Goal: Information Seeking & Learning: Find specific fact

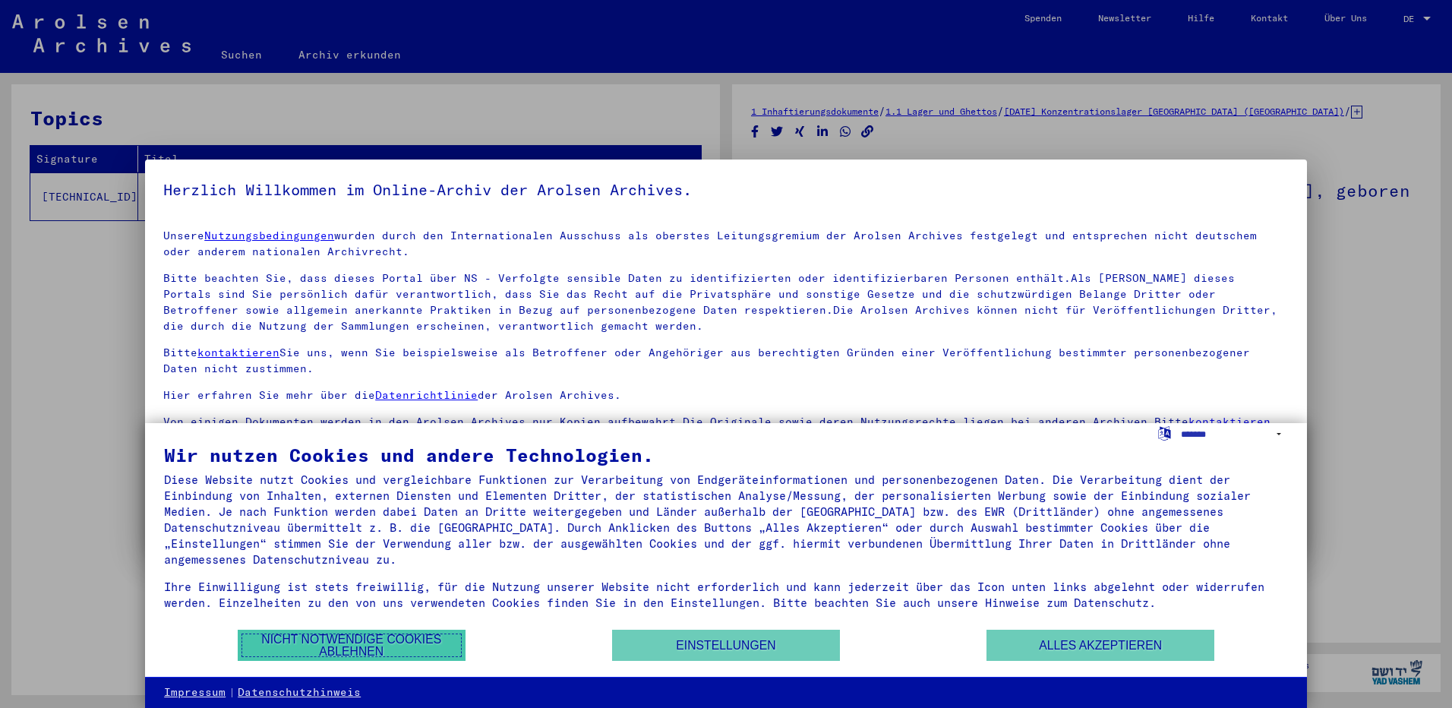
click at [397, 638] on button "Nicht notwendige Cookies ablehnen" at bounding box center [352, 645] width 228 height 31
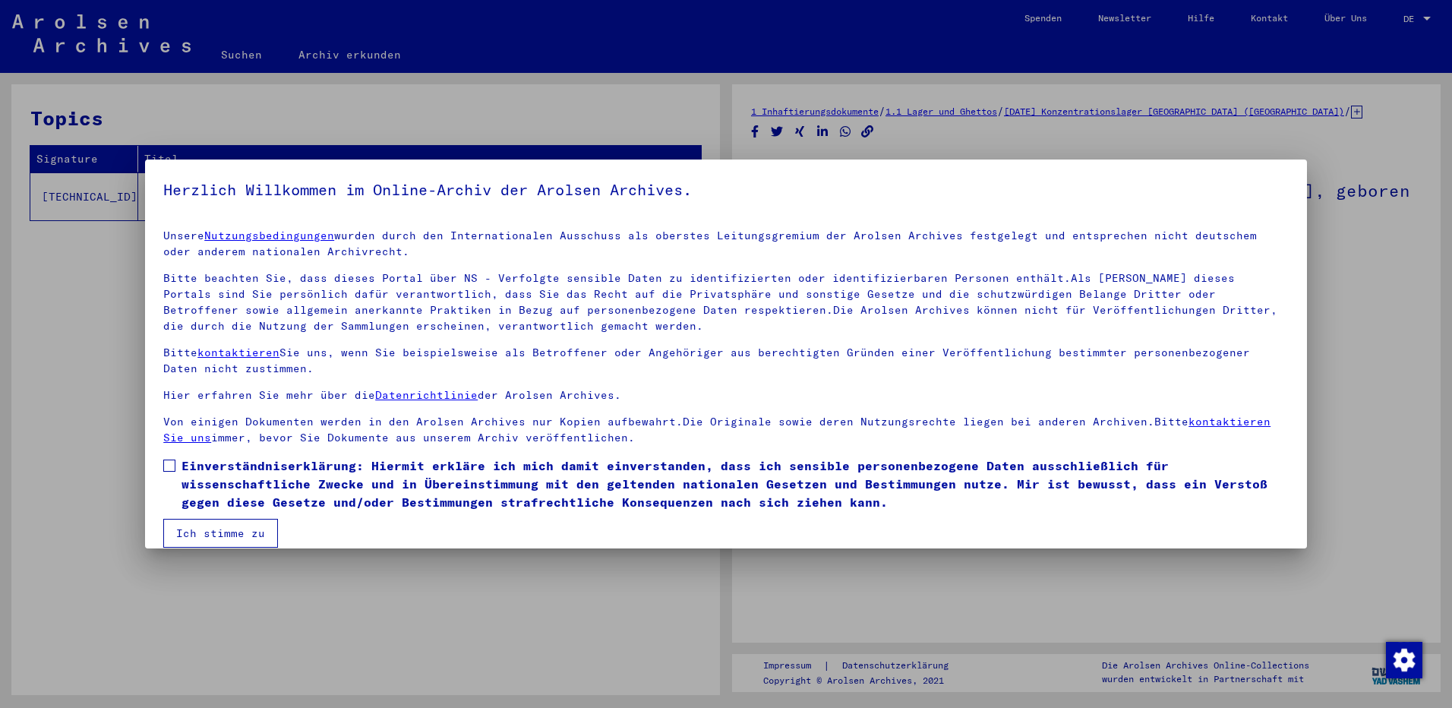
click at [1363, 49] on div at bounding box center [726, 354] width 1452 height 708
click at [1423, 17] on div at bounding box center [726, 354] width 1452 height 708
click at [1428, 17] on div at bounding box center [726, 354] width 1452 height 708
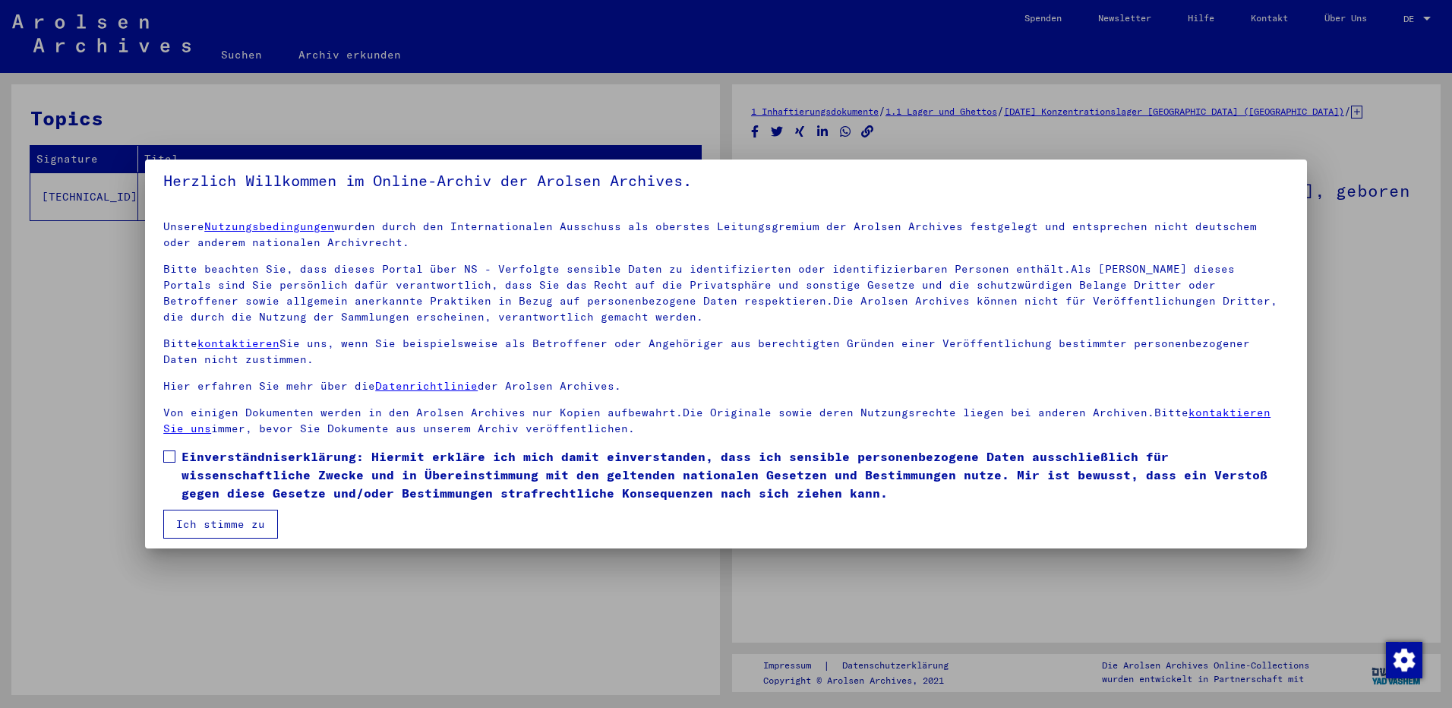
scroll to position [17, 0]
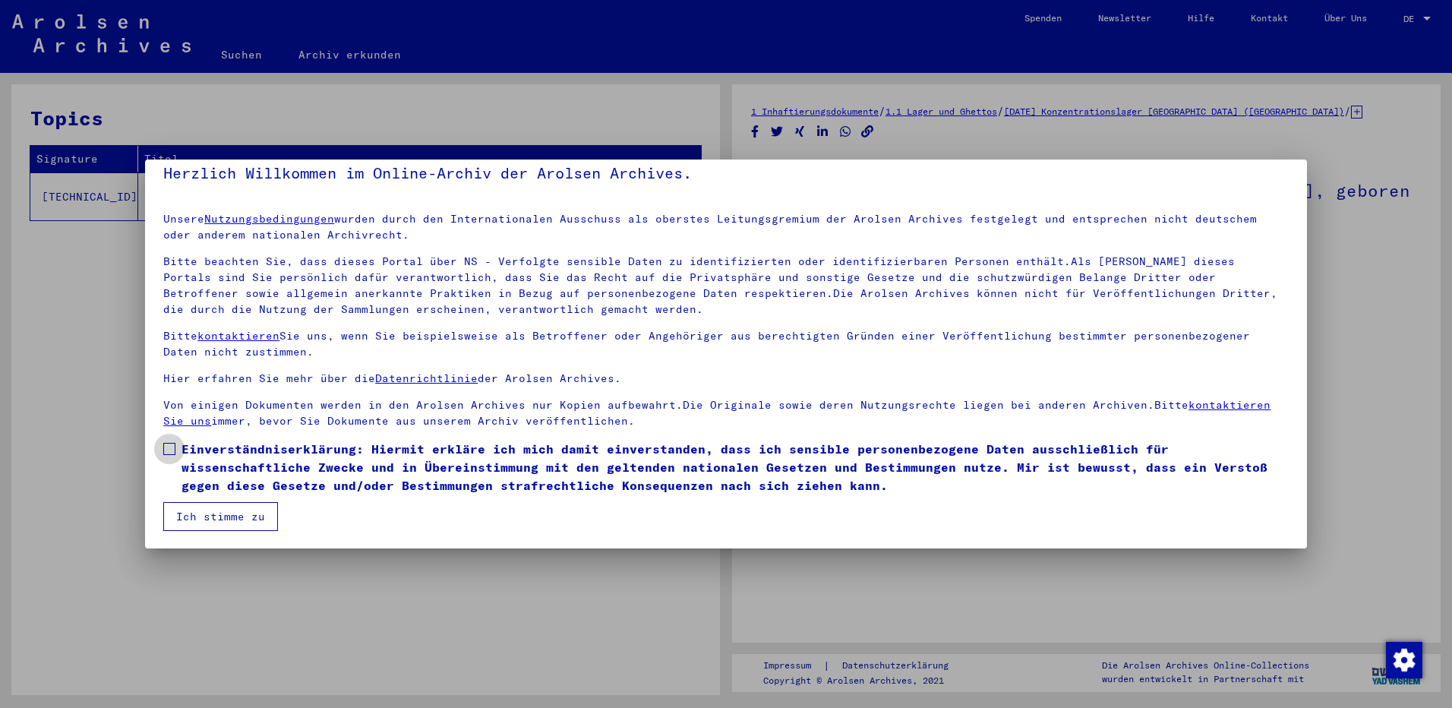
click at [170, 447] on span at bounding box center [169, 449] width 12 height 12
click at [215, 513] on button "Ich stimme zu" at bounding box center [220, 516] width 115 height 29
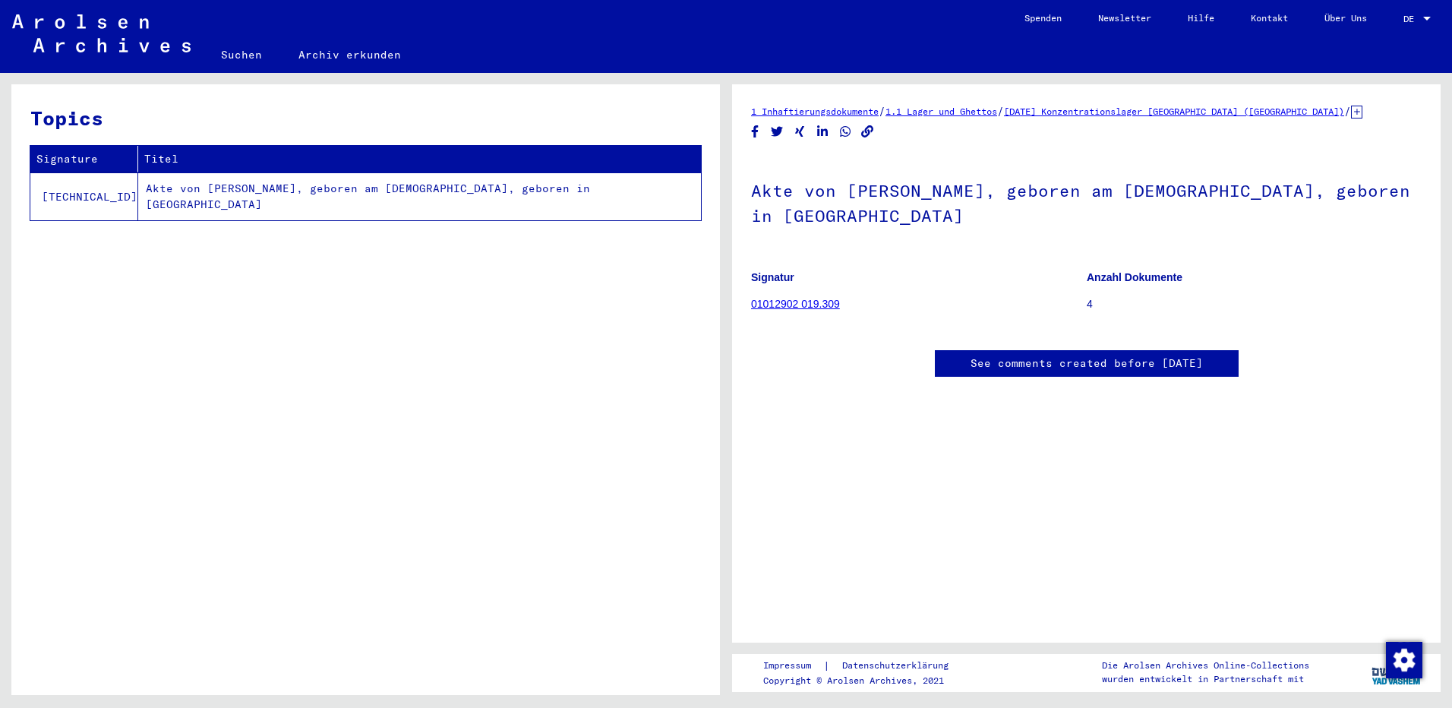
click at [1425, 15] on div at bounding box center [1427, 19] width 14 height 11
click at [1405, 27] on span "English" at bounding box center [1388, 26] width 37 height 11
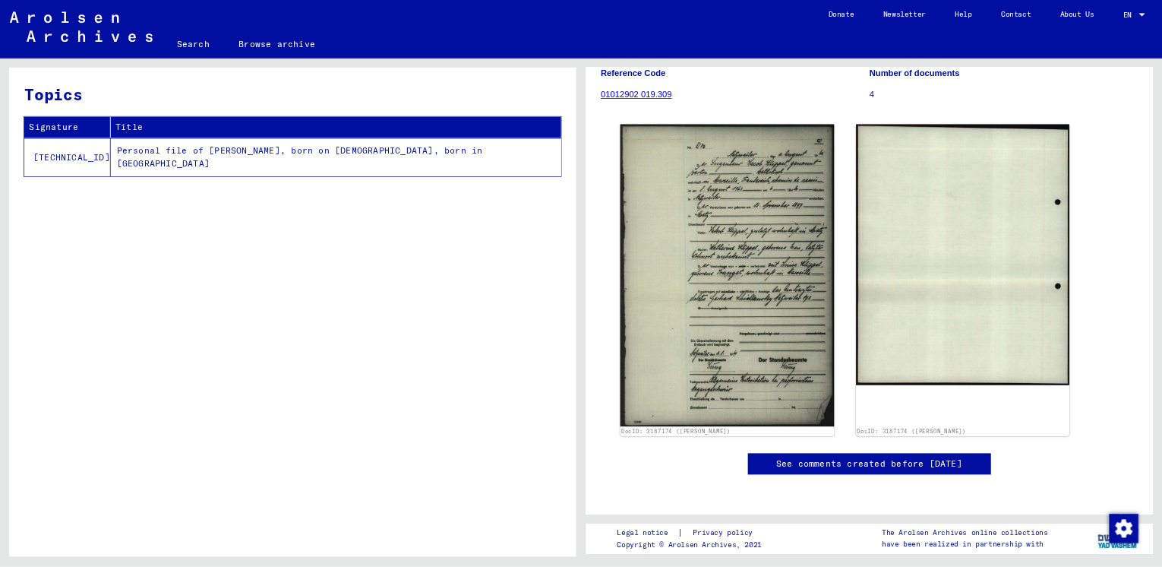
scroll to position [228, 0]
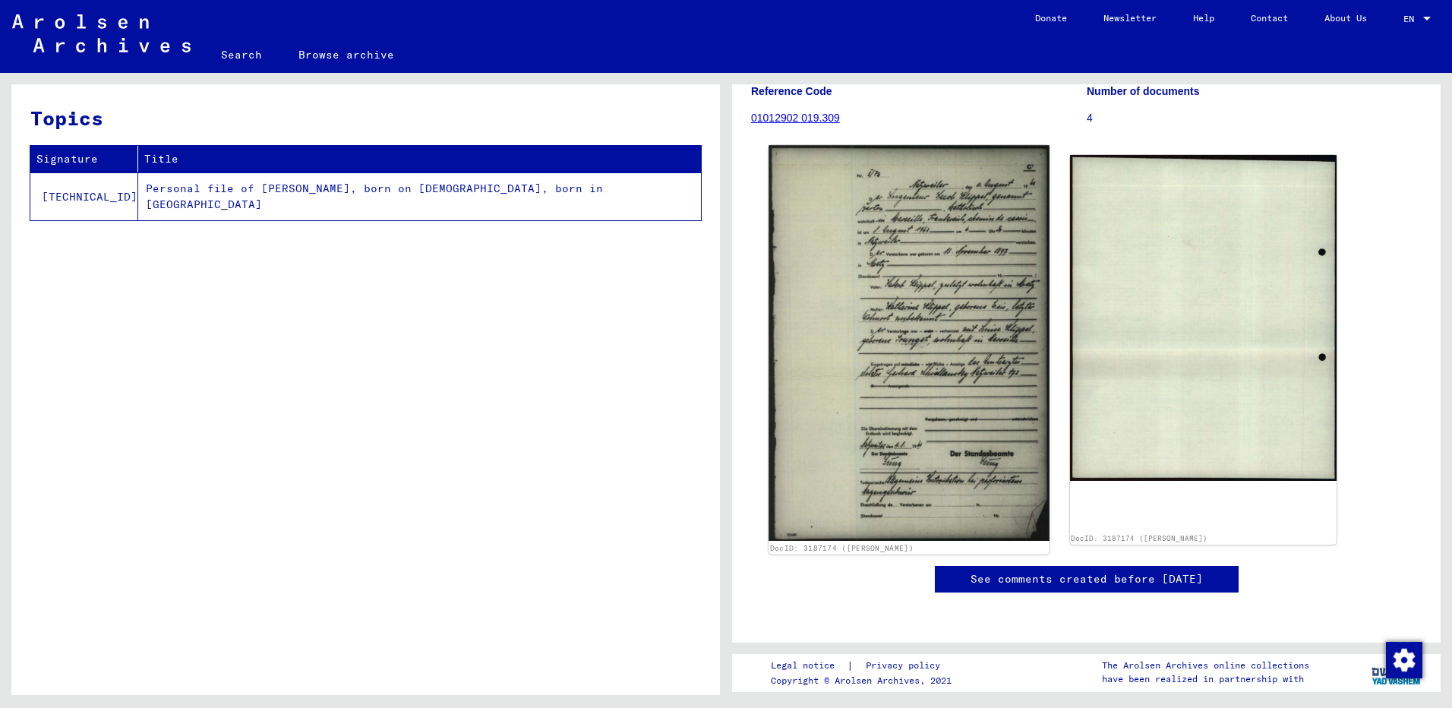
click at [946, 252] on img at bounding box center [909, 343] width 280 height 396
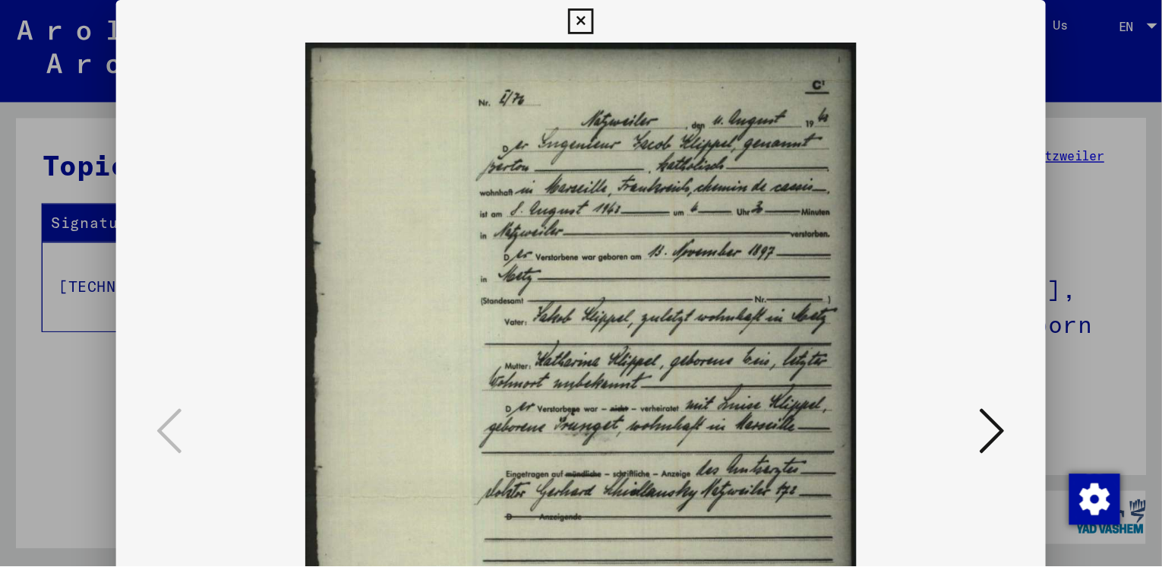
scroll to position [0, 0]
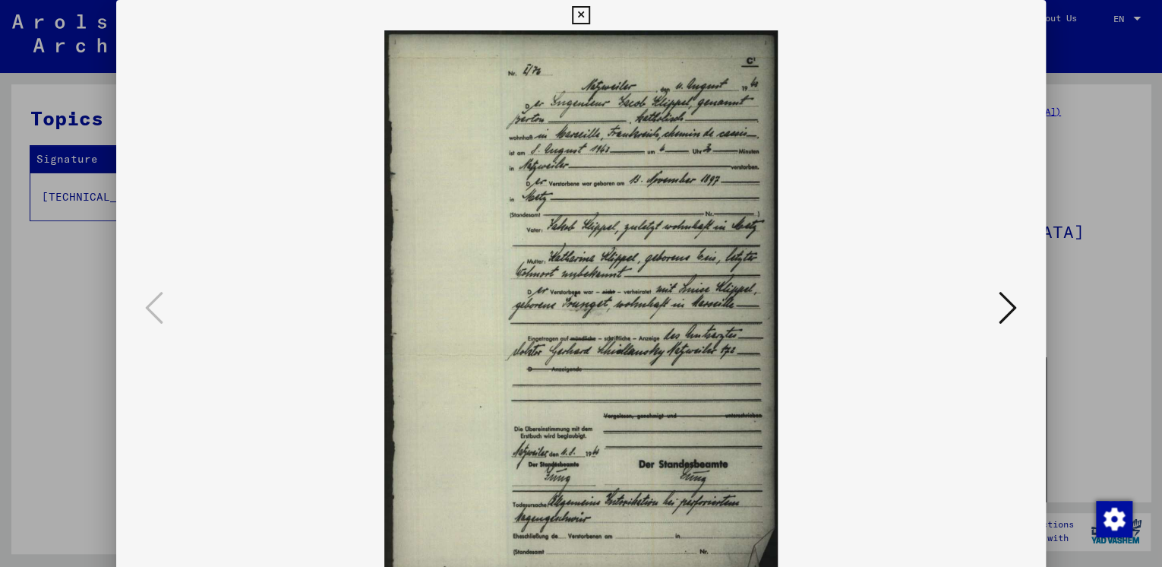
click at [1158, 265] on div at bounding box center [581, 283] width 1162 height 567
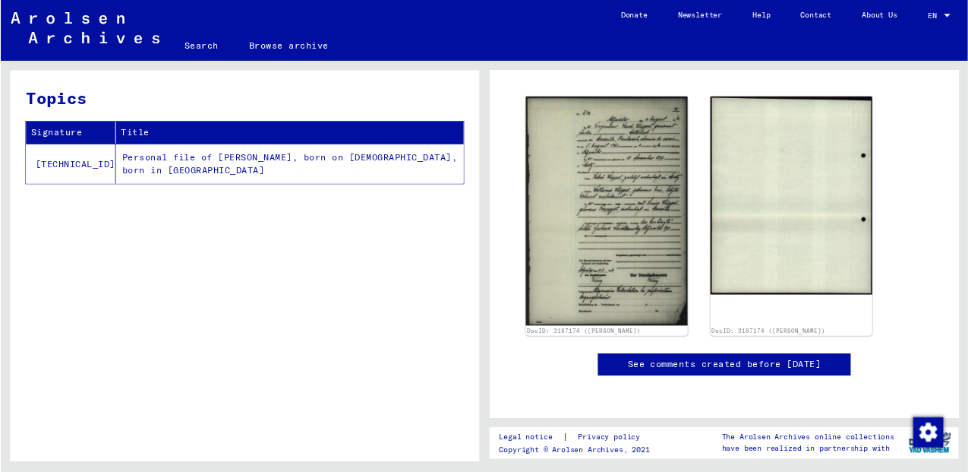
scroll to position [243, 0]
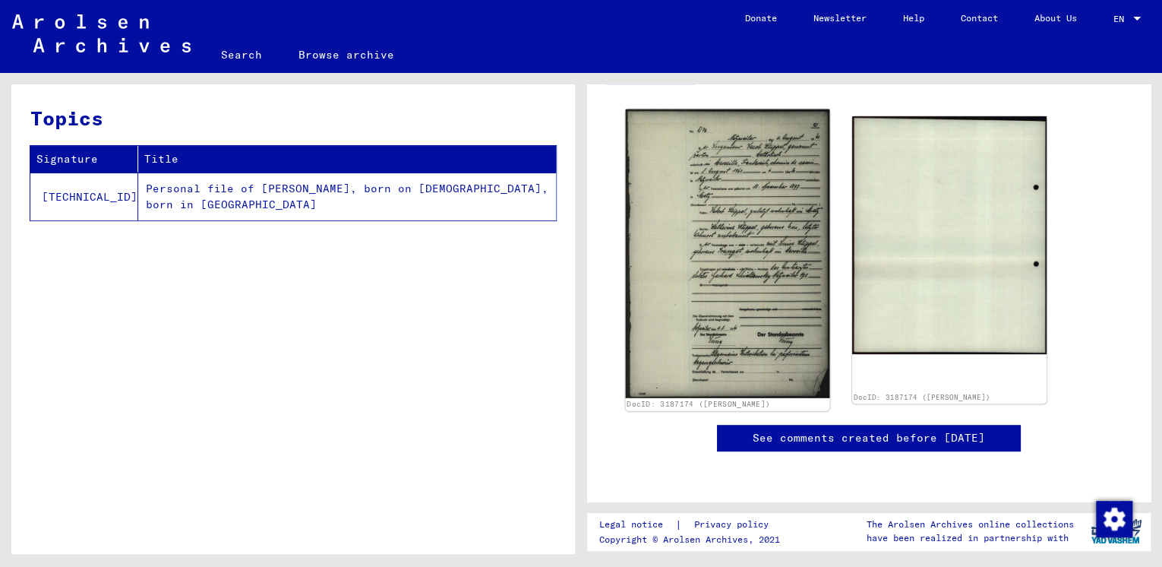
click at [749, 265] on img at bounding box center [728, 253] width 204 height 289
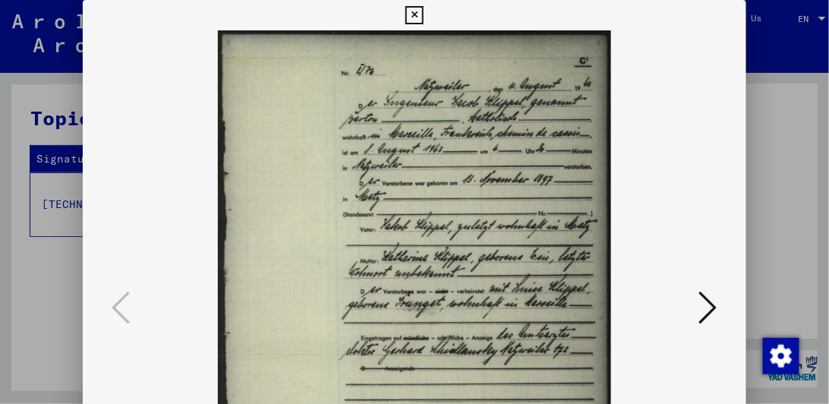
drag, startPoint x: 415, startPoint y: 273, endPoint x: 422, endPoint y: 129, distance: 144.5
click at [422, 129] on img at bounding box center [414, 308] width 561 height 556
click at [412, 15] on icon at bounding box center [414, 15] width 17 height 18
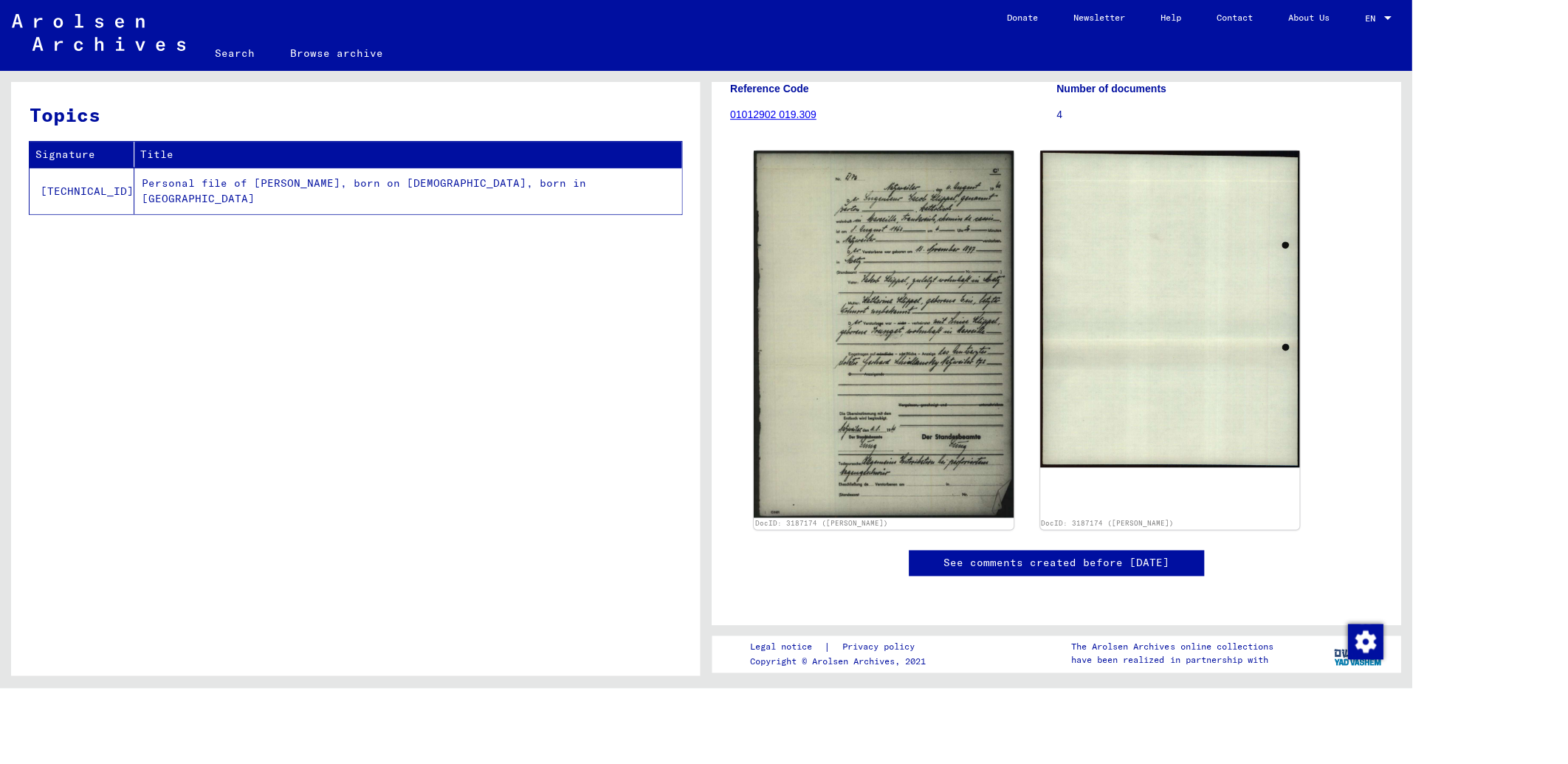
scroll to position [363, 0]
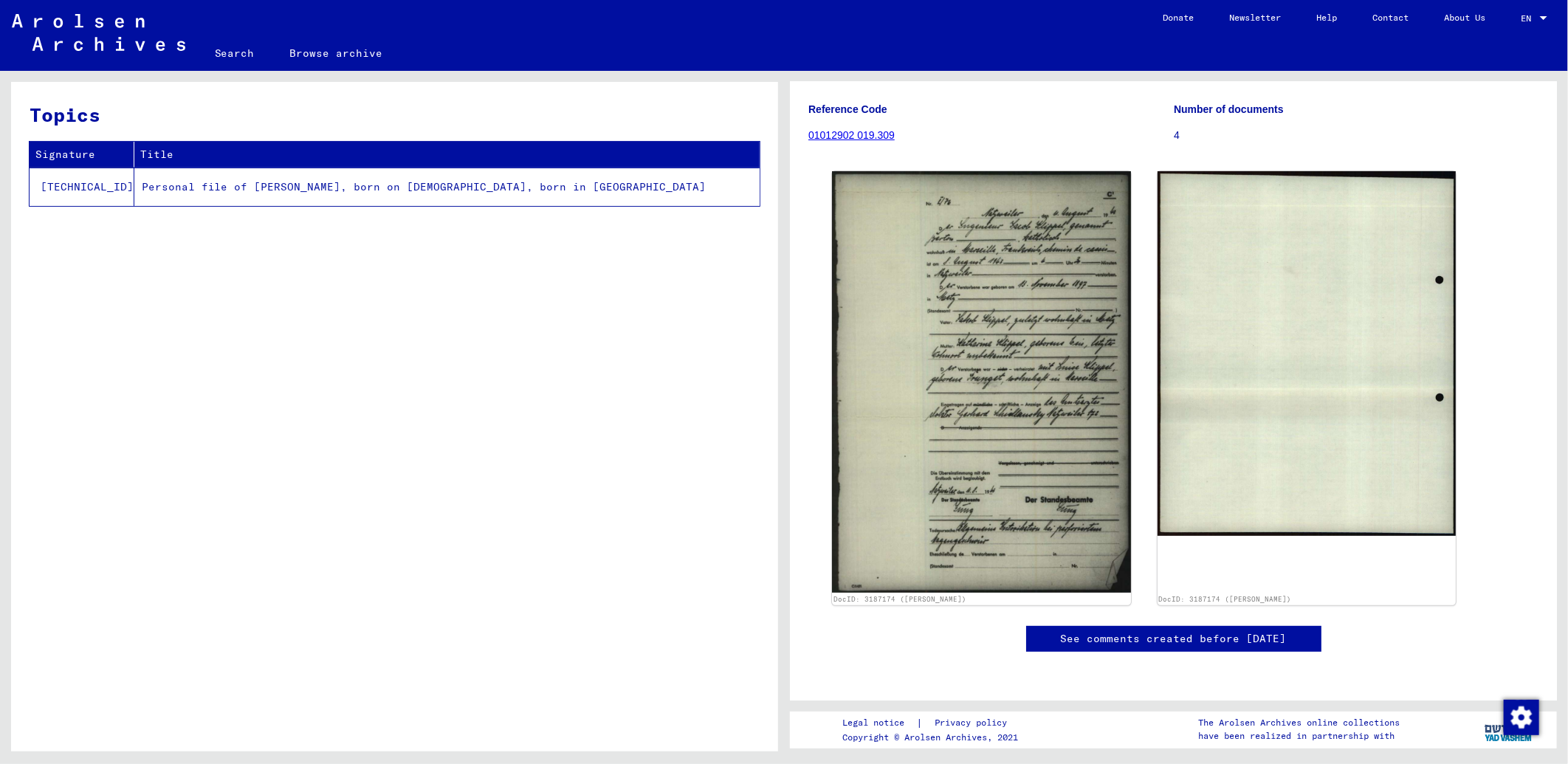
click at [134, 186] on td "Personal file of [PERSON_NAME], born on [DEMOGRAPHIC_DATA], born in [GEOGRAPHIC…" at bounding box center [446, 186] width 625 height 38
click at [138, 183] on td "Personal file of [PERSON_NAME], born on [DEMOGRAPHIC_DATA], born in [GEOGRAPHIC…" at bounding box center [446, 186] width 625 height 38
drag, startPoint x: 138, startPoint y: 183, endPoint x: 187, endPoint y: 307, distance: 133.3
click at [187, 307] on div "Topics Signature Title [TECHNICAL_ID] Personal file of [PERSON_NAME], born on […" at bounding box center [394, 422] width 767 height 680
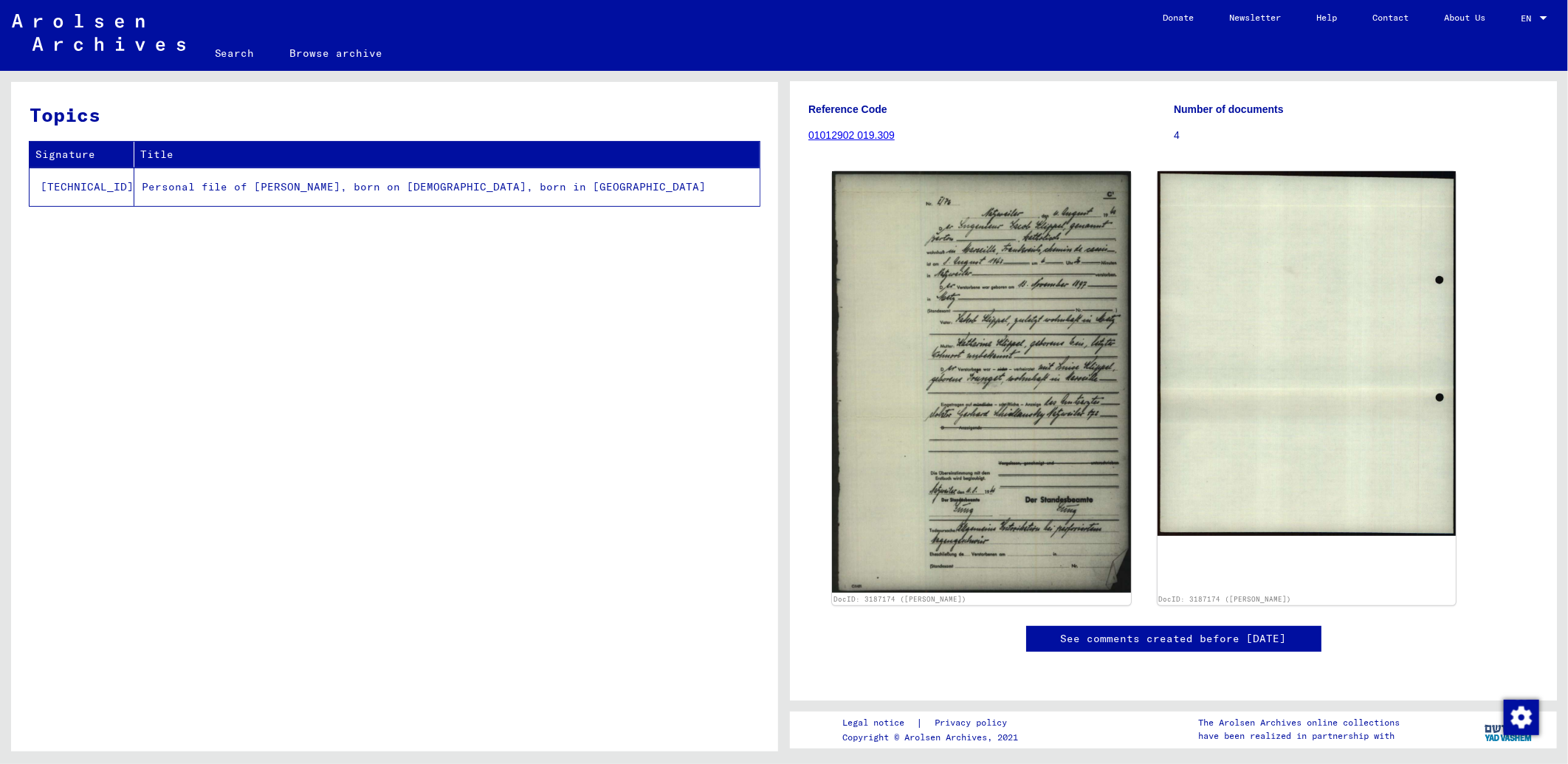
click at [180, 424] on div "Topics Signature Title [TECHNICAL_ID] Personal file of [PERSON_NAME], born on […" at bounding box center [394, 422] width 767 height 680
